Goal: Task Accomplishment & Management: Manage account settings

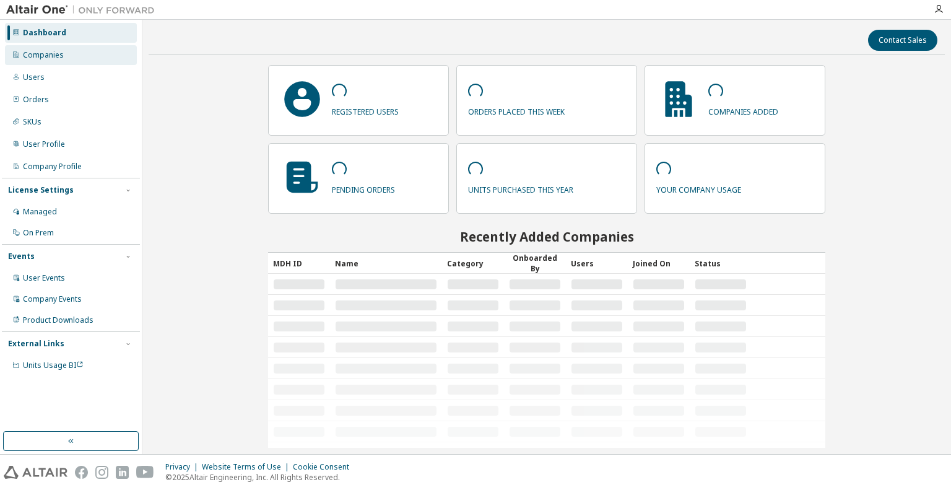
click at [56, 57] on div "Companies" at bounding box center [43, 55] width 41 height 10
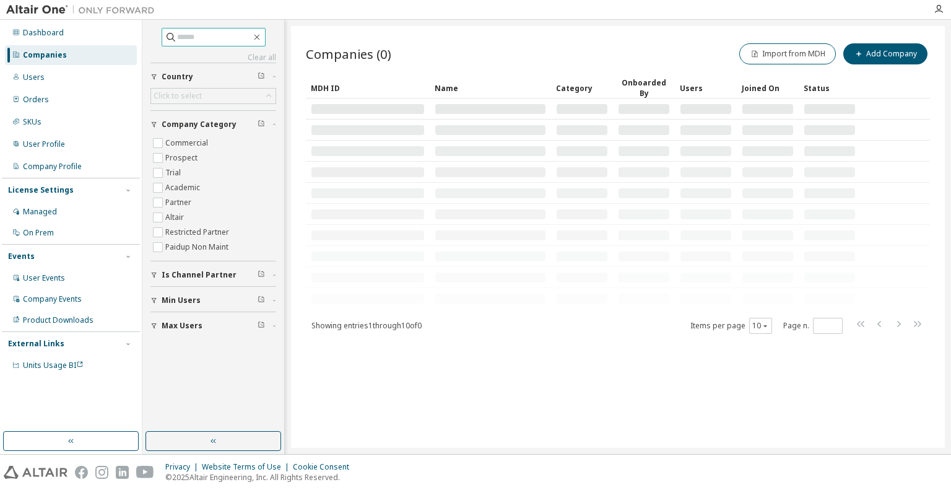
click at [223, 37] on input "text" at bounding box center [214, 37] width 74 height 12
paste input "**********"
type input "**********"
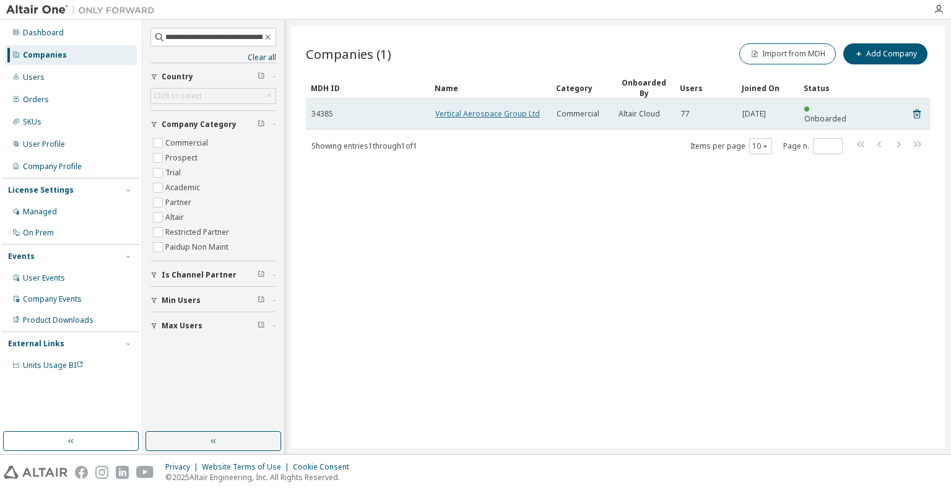
click at [477, 111] on link "Vertical Aerospace Group Ltd" at bounding box center [487, 113] width 105 height 11
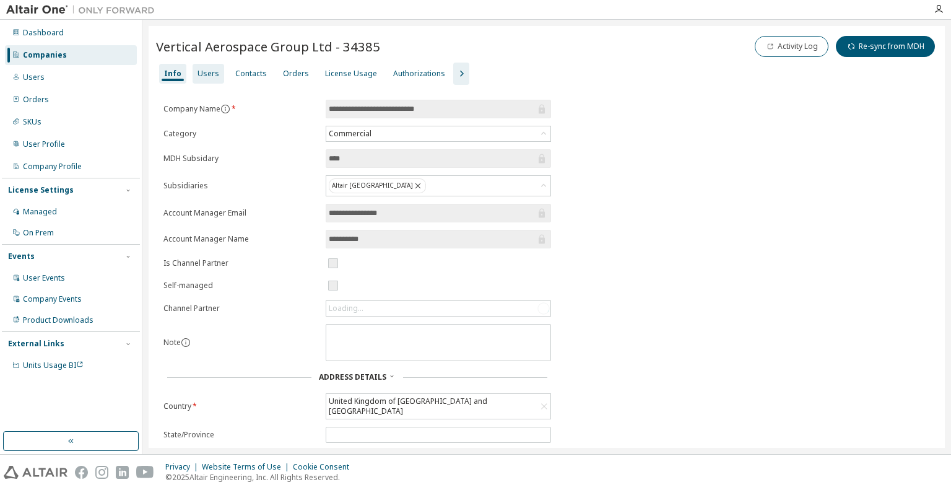
drag, startPoint x: 180, startPoint y: 69, endPoint x: 195, endPoint y: 71, distance: 15.6
click at [182, 70] on div "Info" at bounding box center [172, 74] width 27 height 20
click at [204, 72] on div "Users" at bounding box center [208, 74] width 22 height 10
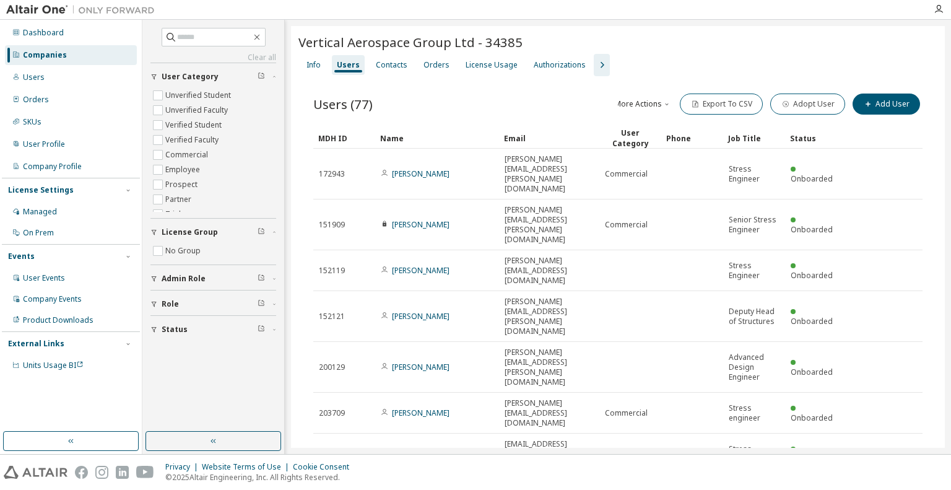
click at [423, 138] on div "Name" at bounding box center [437, 138] width 114 height 20
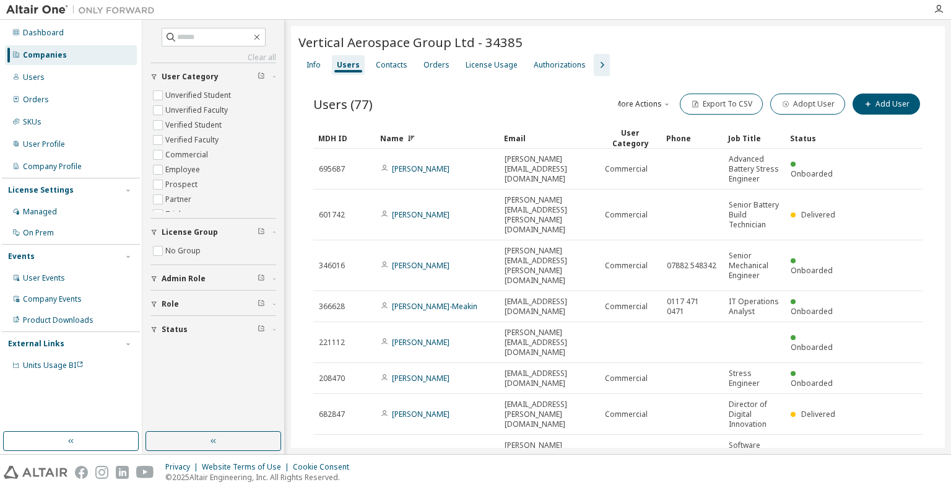
click at [423, 138] on div "Name" at bounding box center [437, 138] width 114 height 20
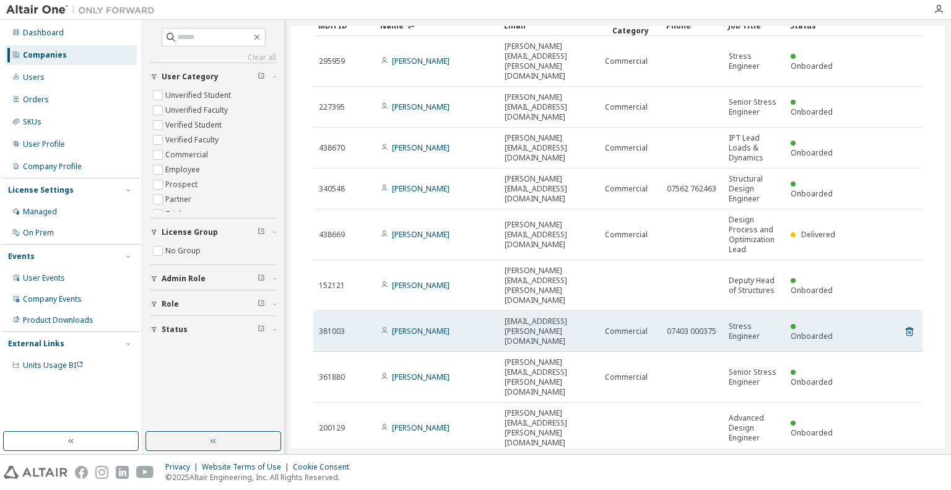
scroll to position [123, 0]
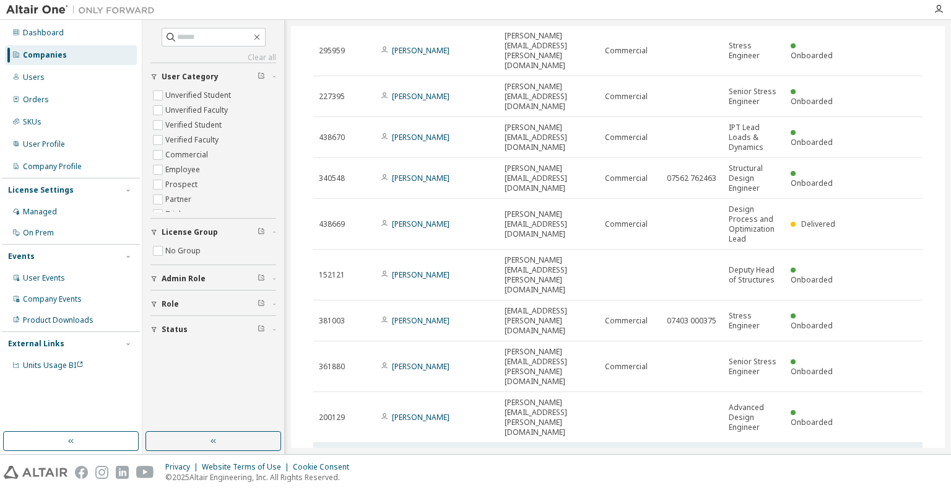
click at [904, 456] on icon at bounding box center [909, 463] width 11 height 15
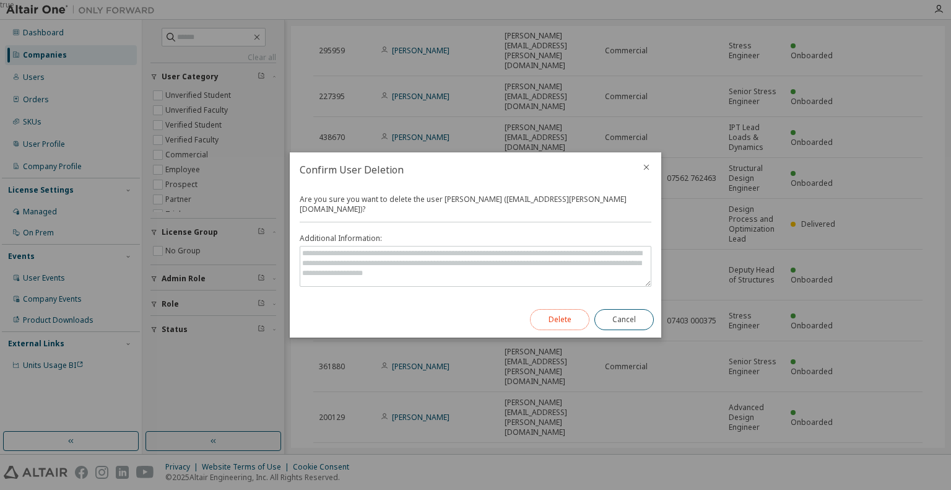
click at [566, 314] on button "Delete" at bounding box center [559, 319] width 59 height 21
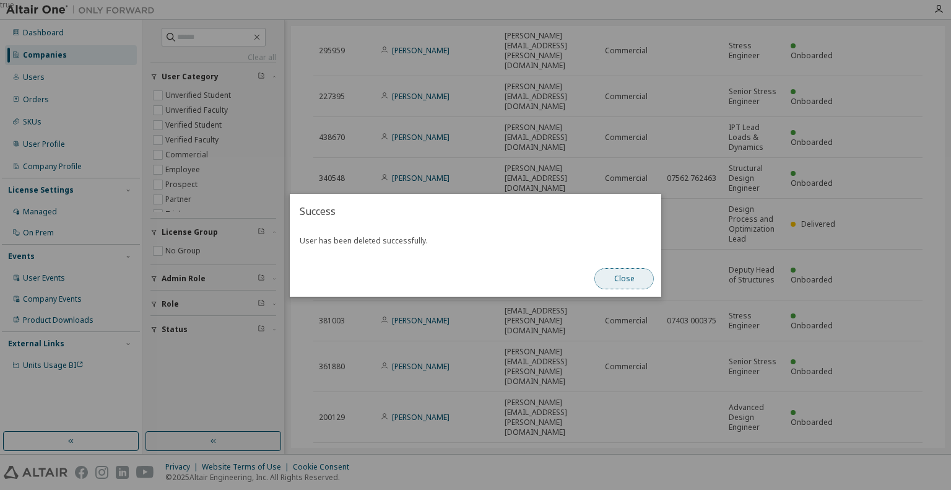
click at [622, 282] on button "Close" at bounding box center [623, 278] width 59 height 21
